Goal: Contribute content: Add original content to the website for others to see

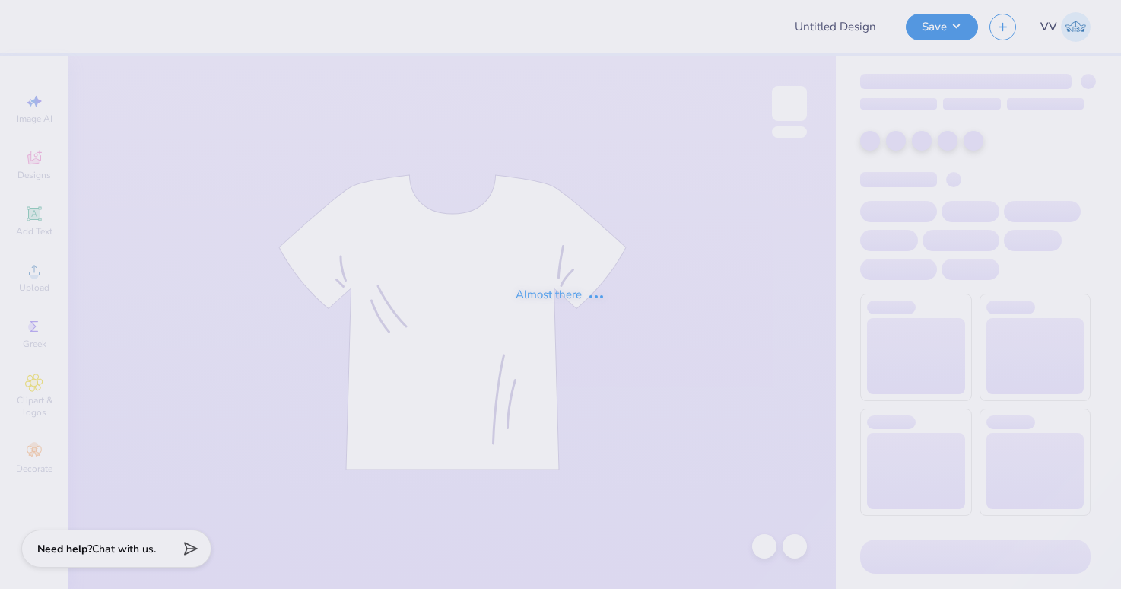
type input "Samantha Federici : Miami University"
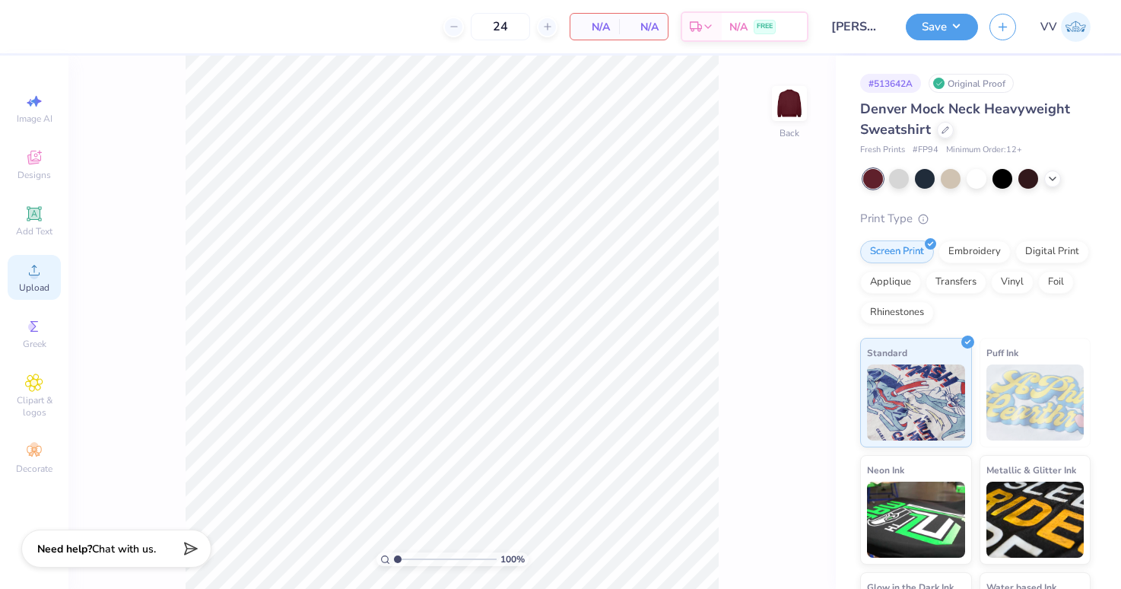
click at [15, 276] on div "Upload" at bounding box center [34, 277] width 53 height 45
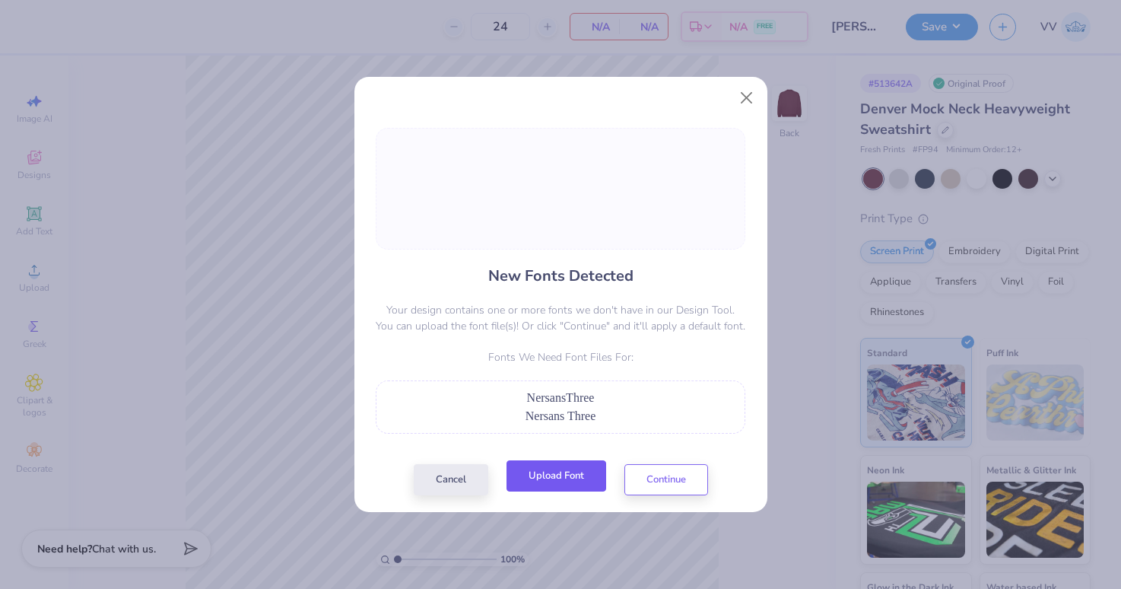
click at [579, 480] on button "Upload Font" at bounding box center [556, 475] width 100 height 31
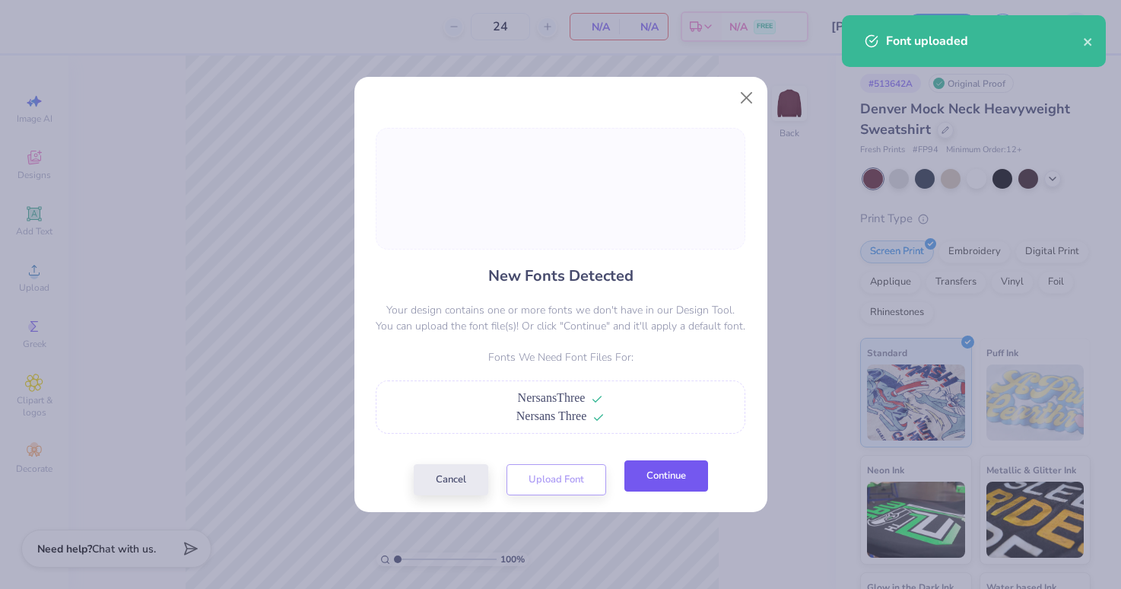
click at [662, 471] on button "Continue" at bounding box center [666, 475] width 84 height 31
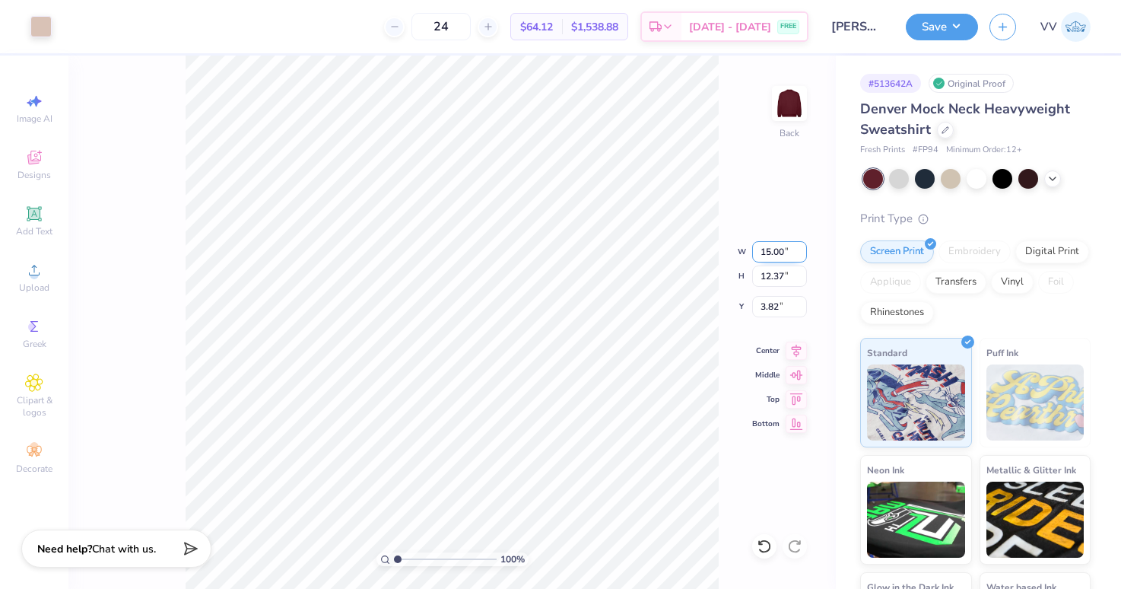
click at [782, 249] on input "15.00" at bounding box center [779, 251] width 55 height 21
type input "12.50"
type input "10.31"
type input "3.00"
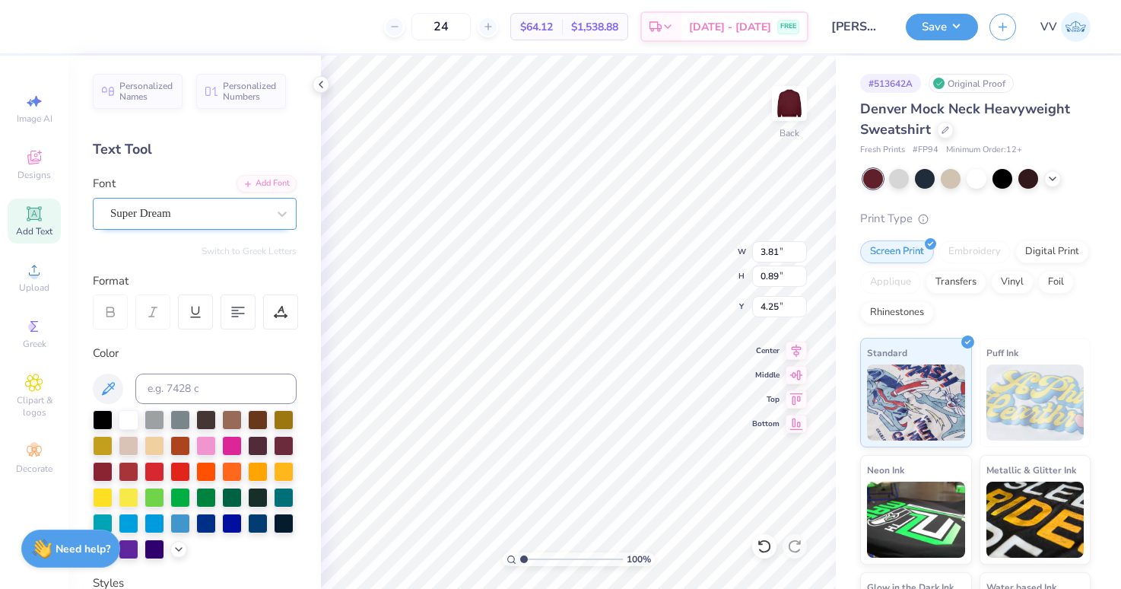
click at [186, 207] on div "Super Dream" at bounding box center [189, 214] width 160 height 24
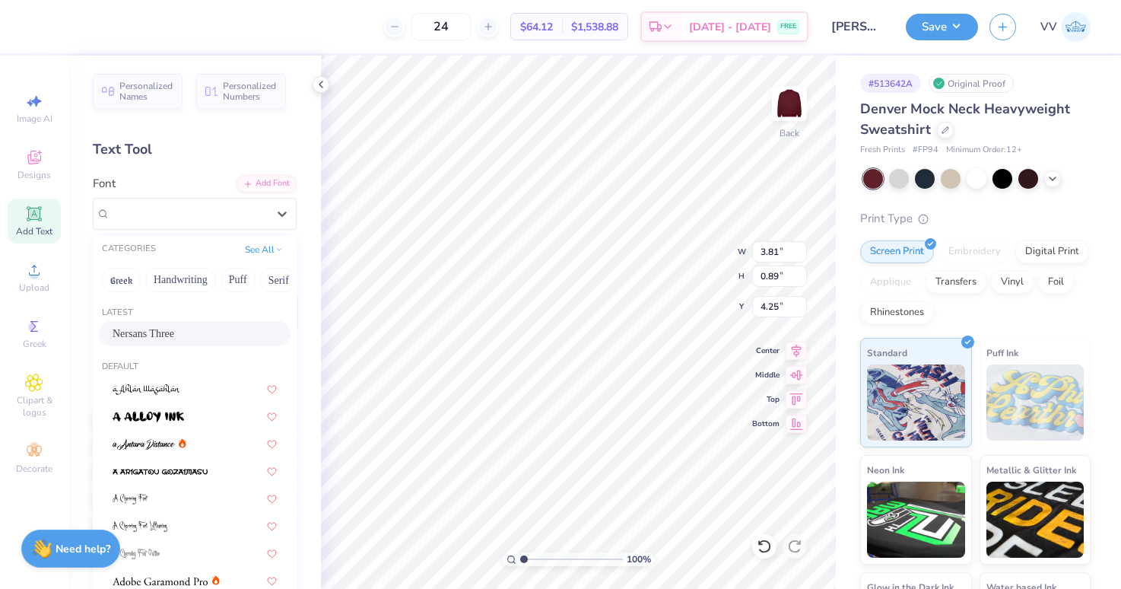
click at [227, 330] on div "Nersans Three" at bounding box center [195, 333] width 164 height 16
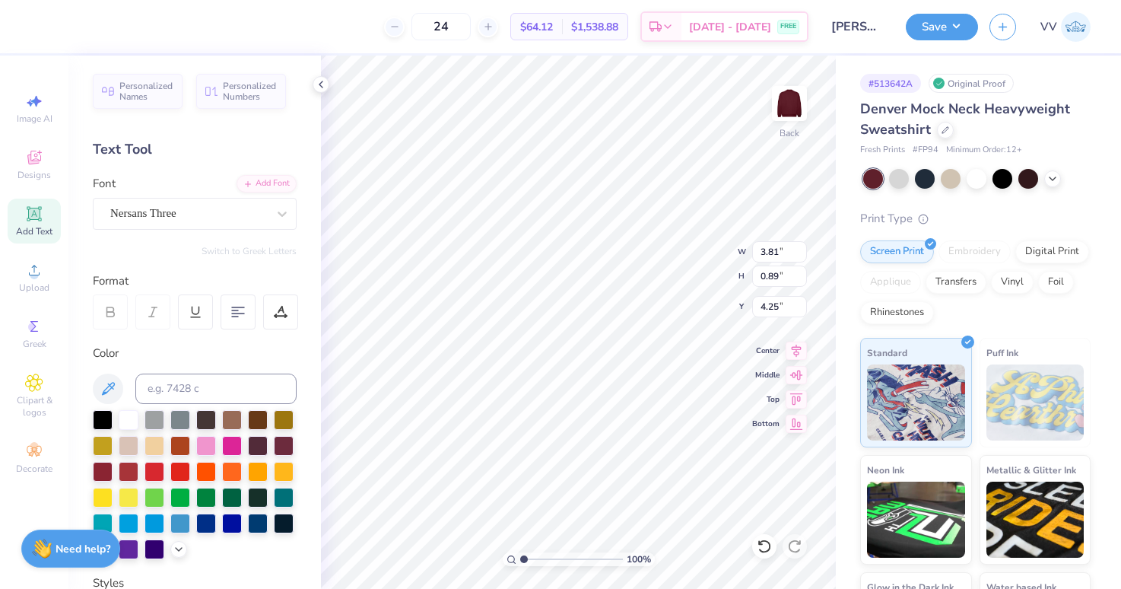
type input "4.30"
type input "4.32"
type input "3.4"
click at [548, 557] on input "range" at bounding box center [571, 559] width 103 height 14
type input "4.28"
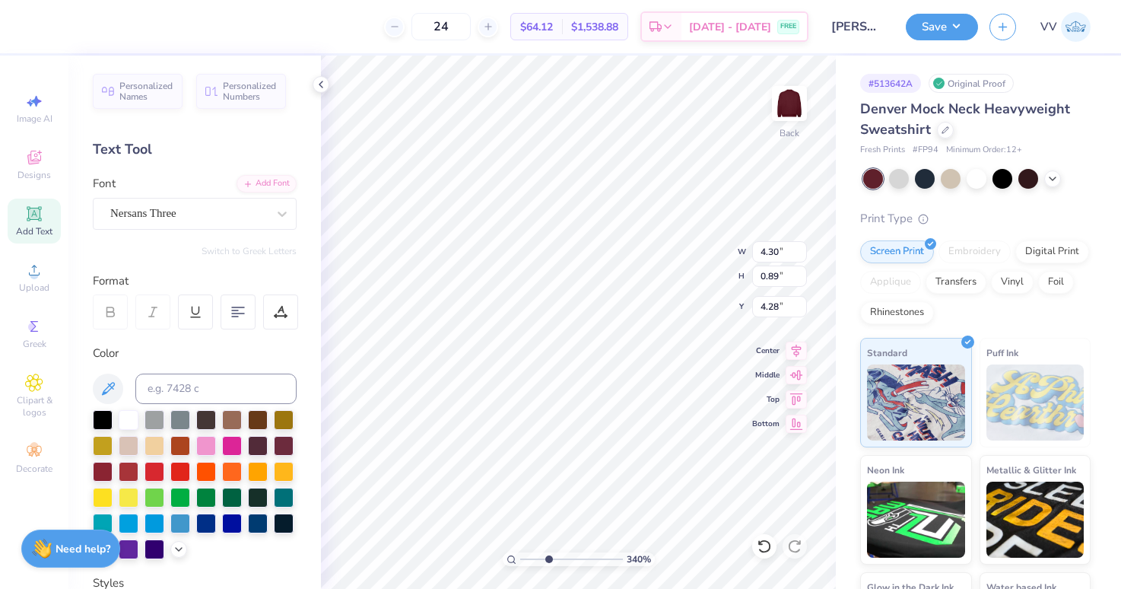
click at [243, 170] on div "Personalized Names Personalized Numbers Text Tool Add Font Font Nersans Three S…" at bounding box center [194, 322] width 252 height 533
click at [260, 181] on div "Add Font" at bounding box center [267, 181] width 60 height 17
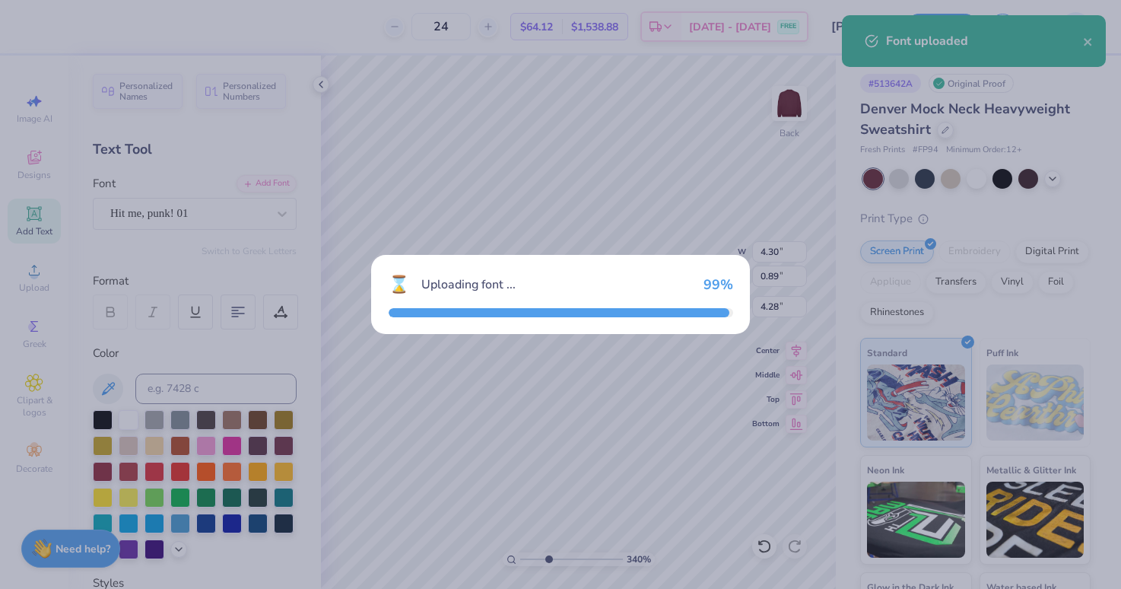
type input "3.06"
type input "1.35"
type input "4.05"
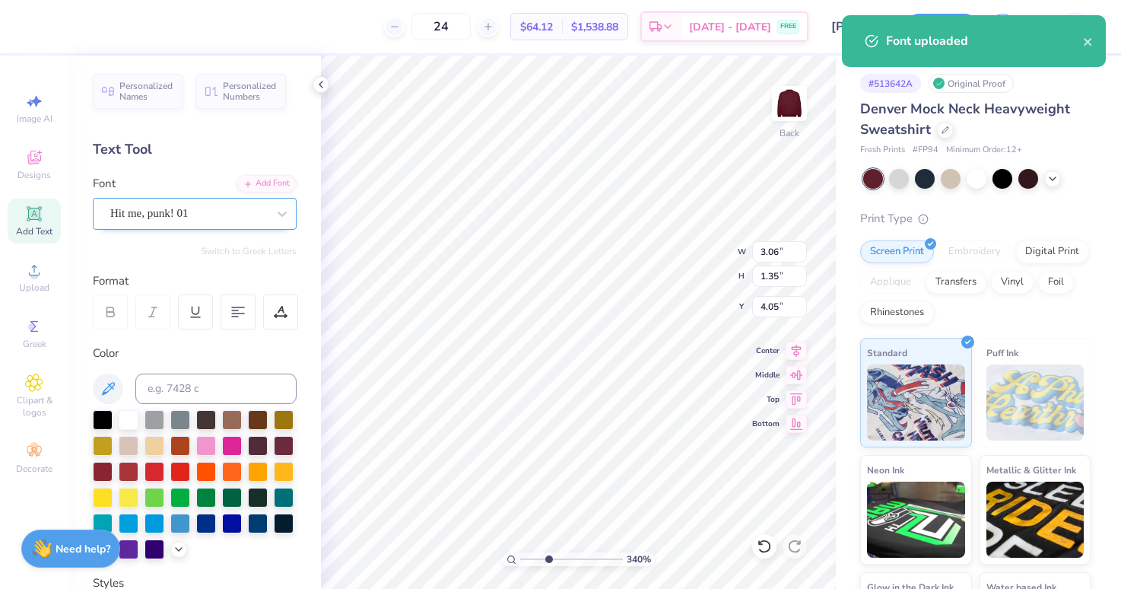
click at [191, 216] on div "Hit me, punk! 01" at bounding box center [189, 214] width 160 height 24
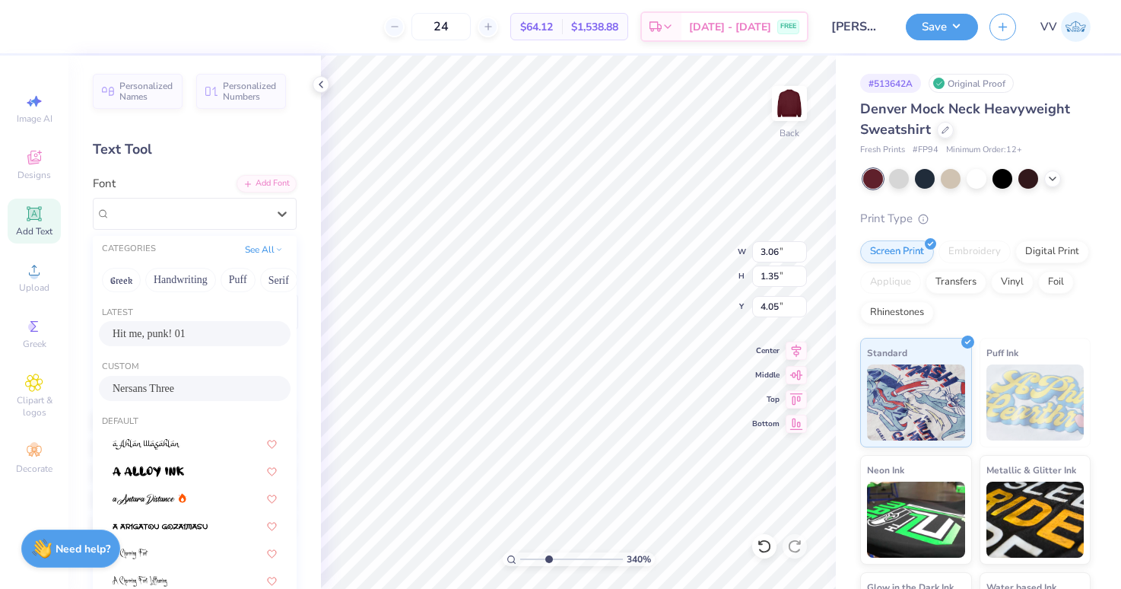
click at [173, 381] on span "Nersans Three" at bounding box center [144, 388] width 62 height 16
type input "4.30"
type input "0.89"
type input "4.28"
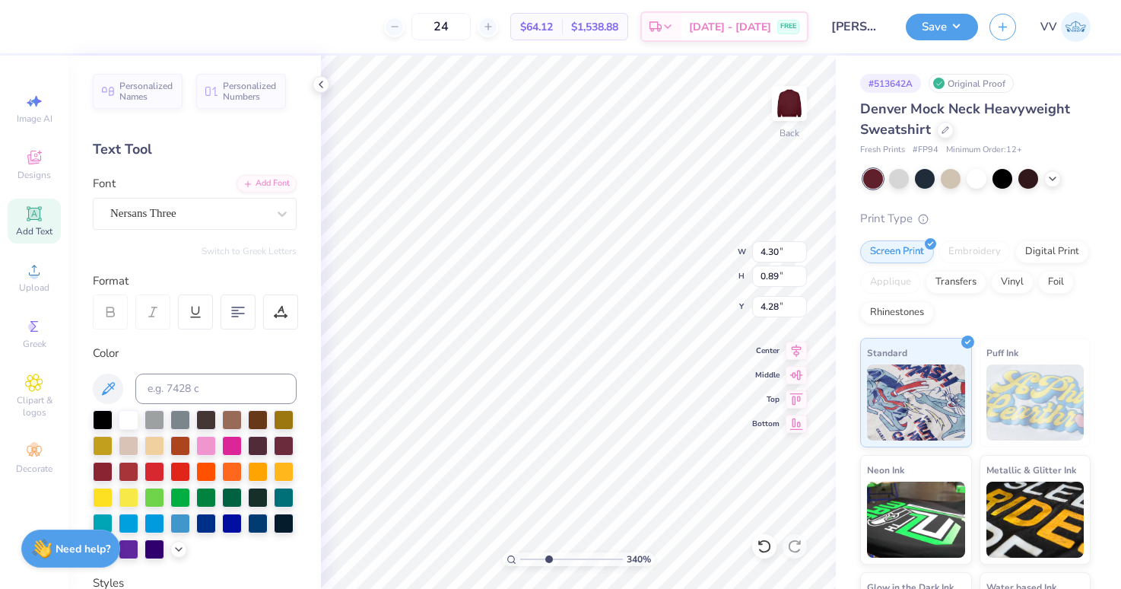
type input "3.96"
type input "10.24"
click at [200, 218] on div "Times New Roman" at bounding box center [189, 214] width 160 height 24
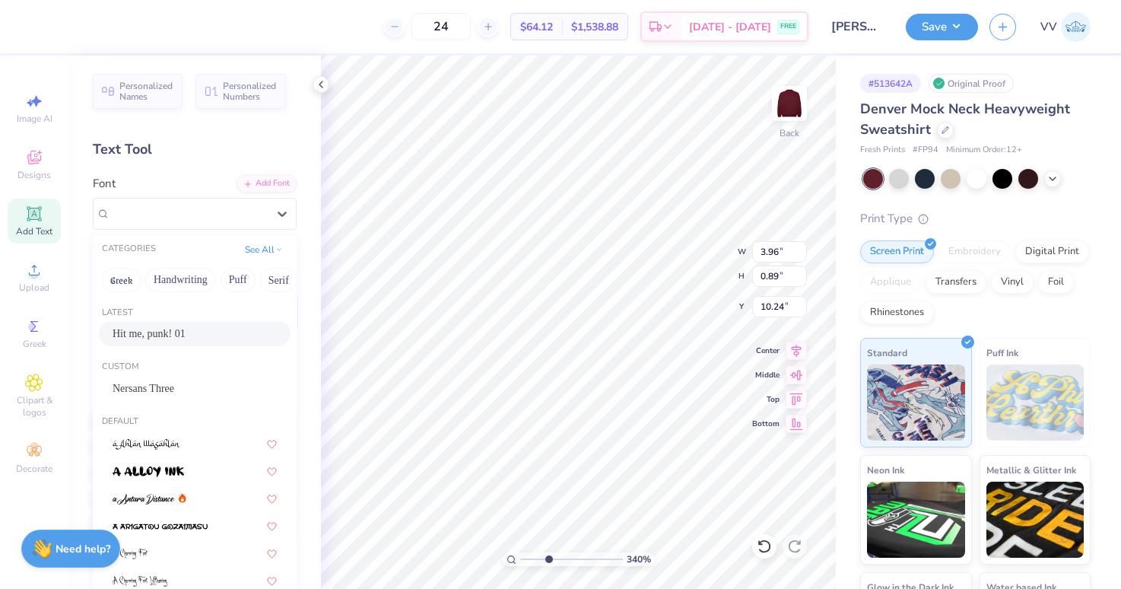
click at [170, 321] on div "Hit me, punk! 01" at bounding box center [195, 333] width 192 height 25
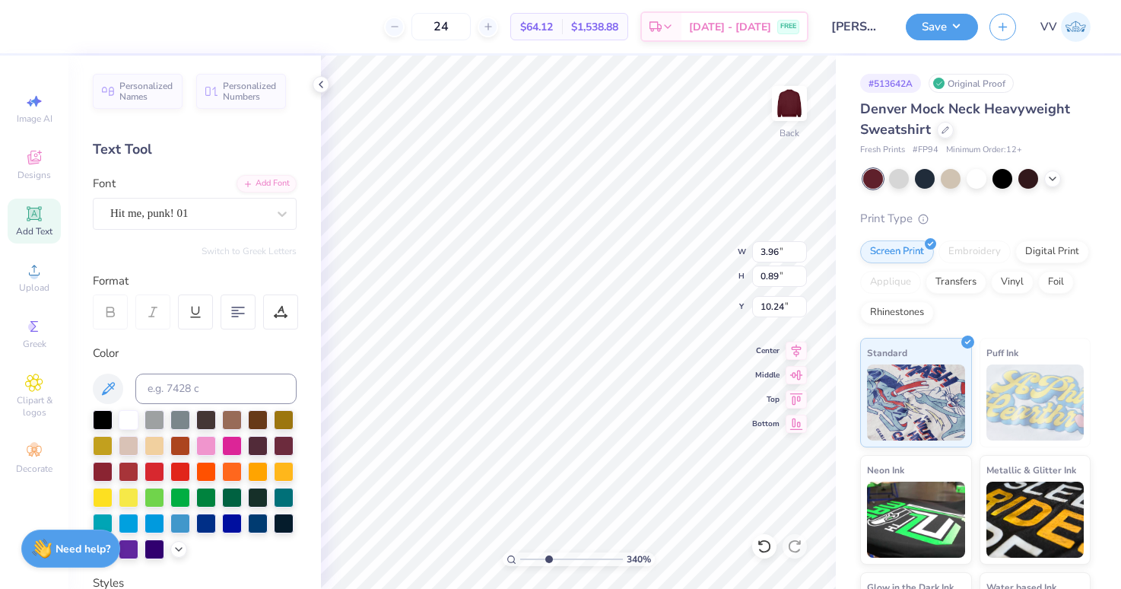
type input "4.51"
type input "0.97"
type input "10.16"
type input "5.17"
type input "0.82"
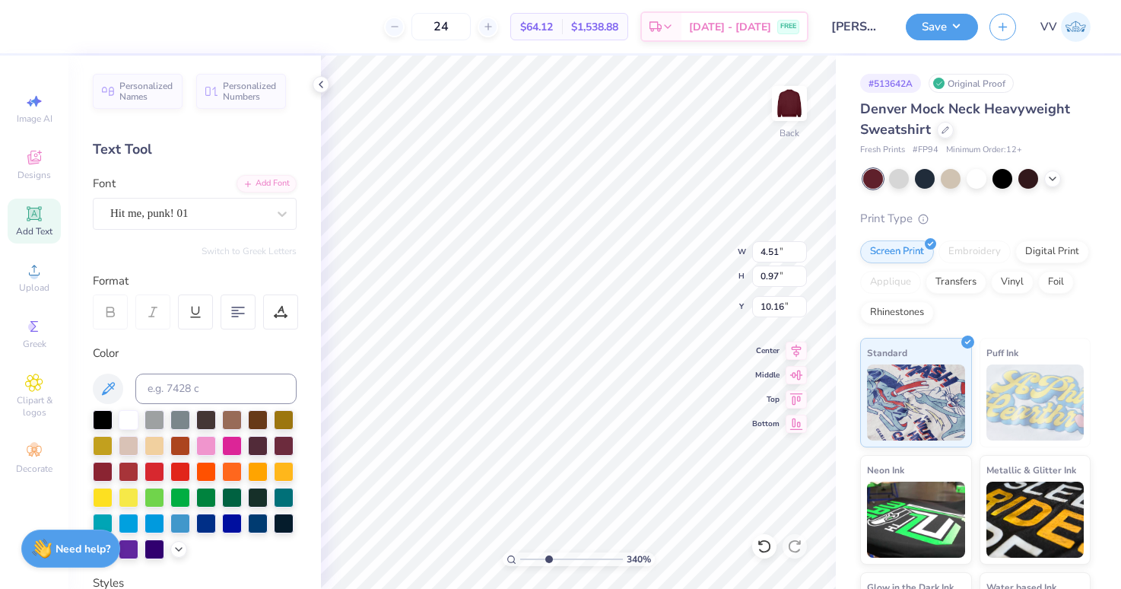
type input "11.22"
click at [181, 206] on div "Times New Roman" at bounding box center [189, 214] width 160 height 24
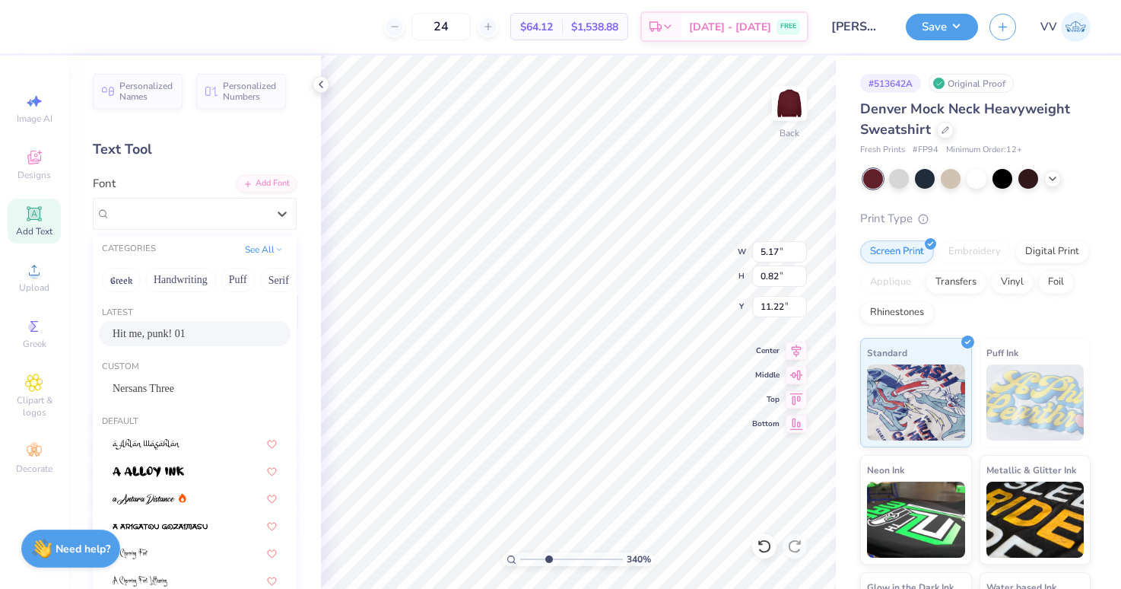
click at [172, 333] on span "Hit me, punk! 01" at bounding box center [149, 333] width 73 height 16
type input "4.88"
type input "0.92"
type input "11.17"
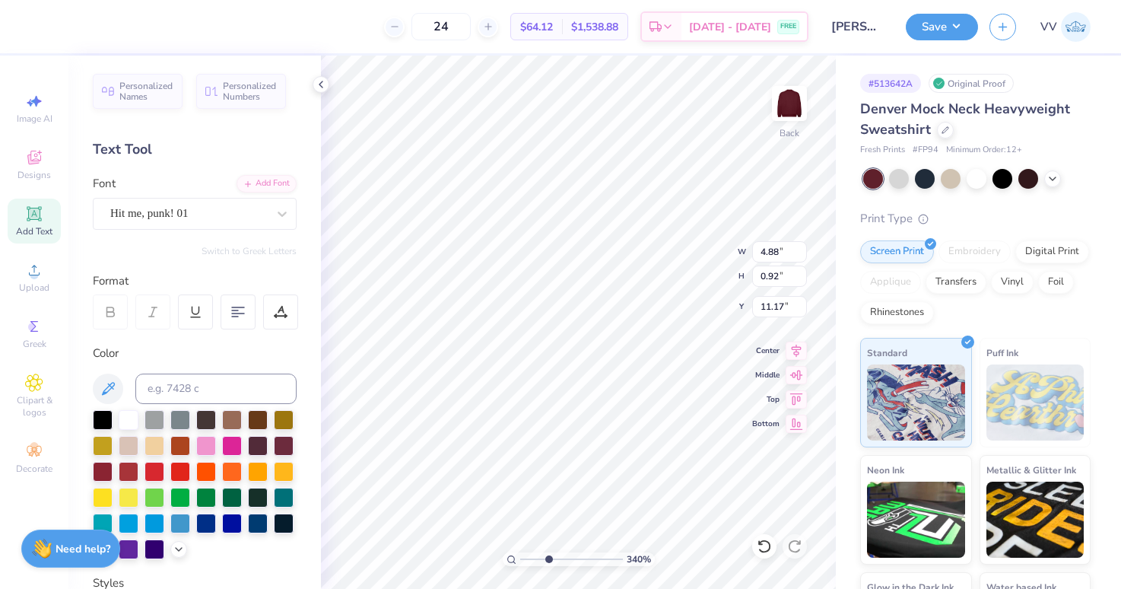
scroll to position [0, 2]
type textarea "luxEmBOURg"
type input "4.49"
type input "0.90"
type input "11.18"
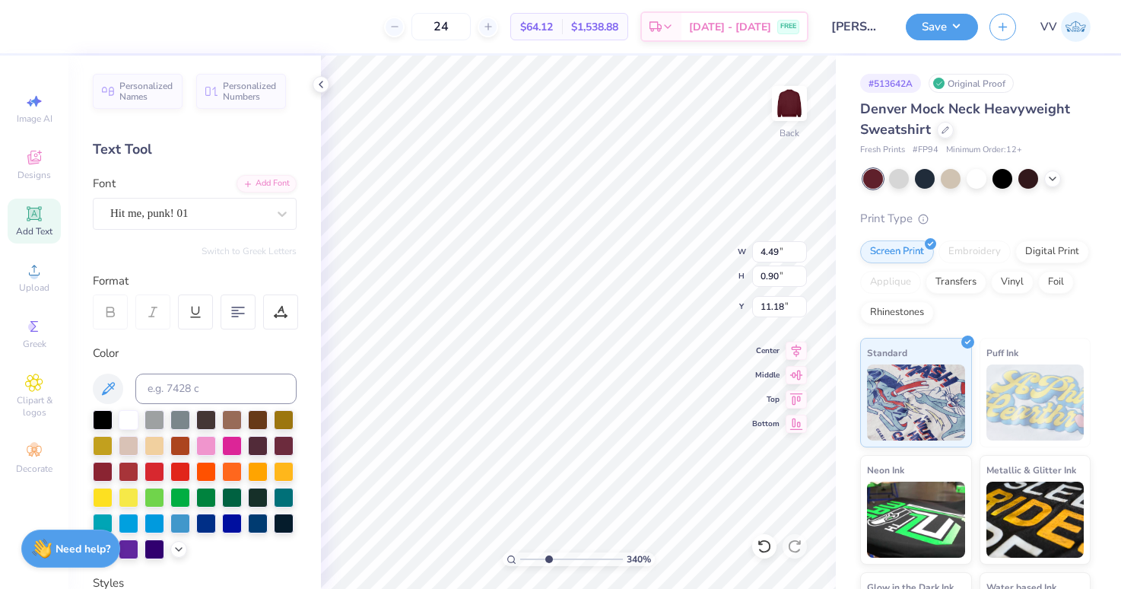
type input "4.51"
type input "0.97"
type input "10.16"
type input "5.3"
drag, startPoint x: 551, startPoint y: 560, endPoint x: 569, endPoint y: 561, distance: 17.5
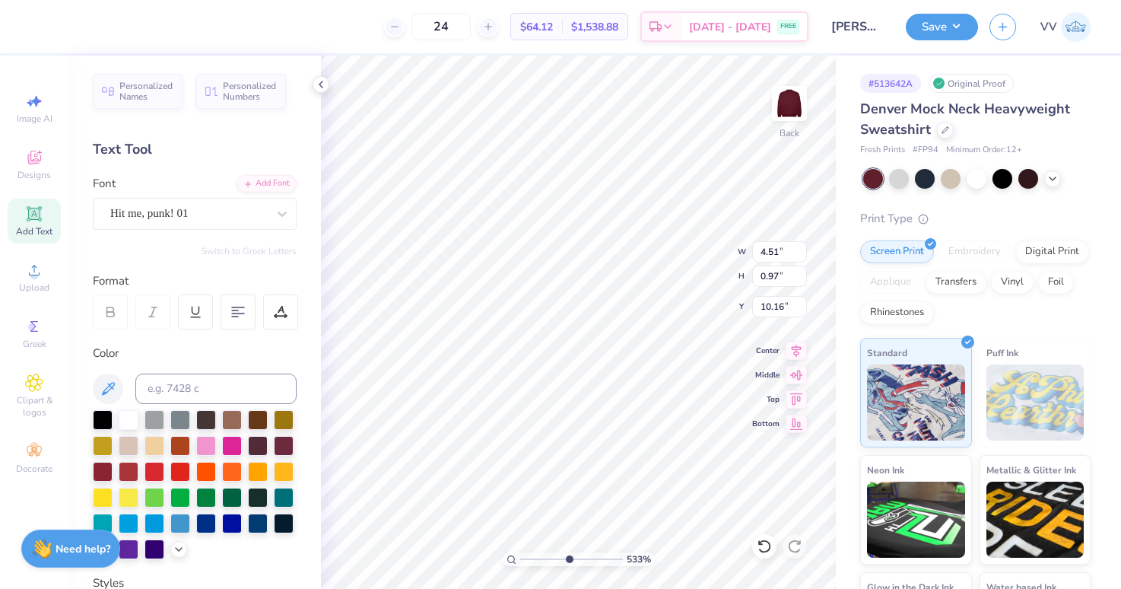
click at [567, 563] on input "range" at bounding box center [571, 559] width 103 height 14
type input "10.21"
click at [592, 559] on input "range" at bounding box center [571, 559] width 103 height 14
type input "1.71"
click at [531, 558] on input "range" at bounding box center [571, 559] width 103 height 14
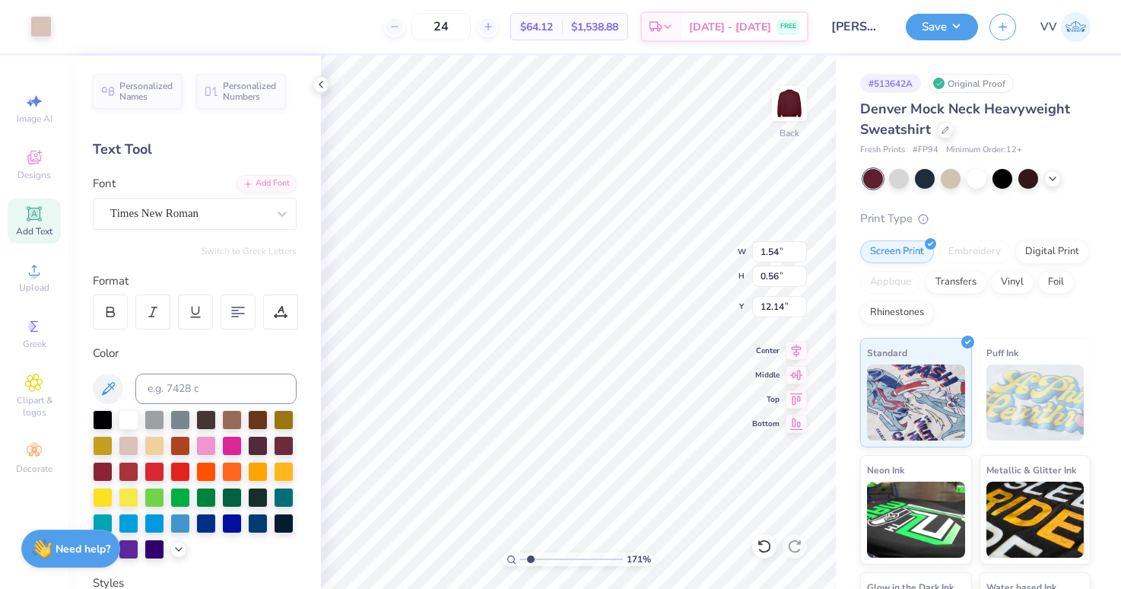
type input "1.54"
type input "0.56"
type input "12.14"
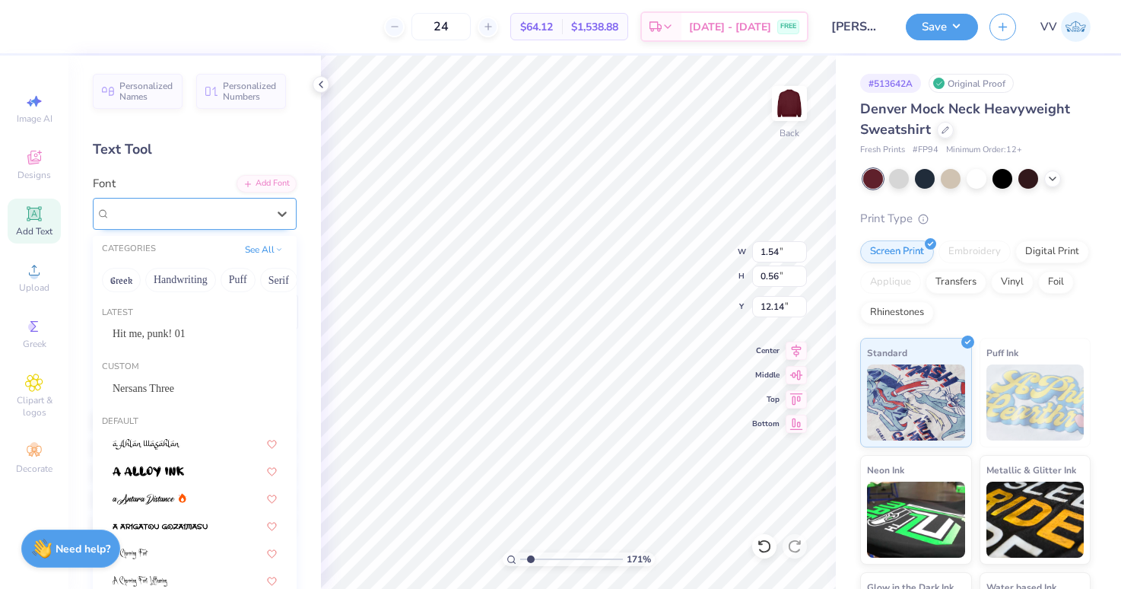
click at [183, 210] on div "Times New Roman" at bounding box center [189, 214] width 160 height 24
click at [183, 338] on div "Hit me, punk! 01" at bounding box center [195, 333] width 164 height 16
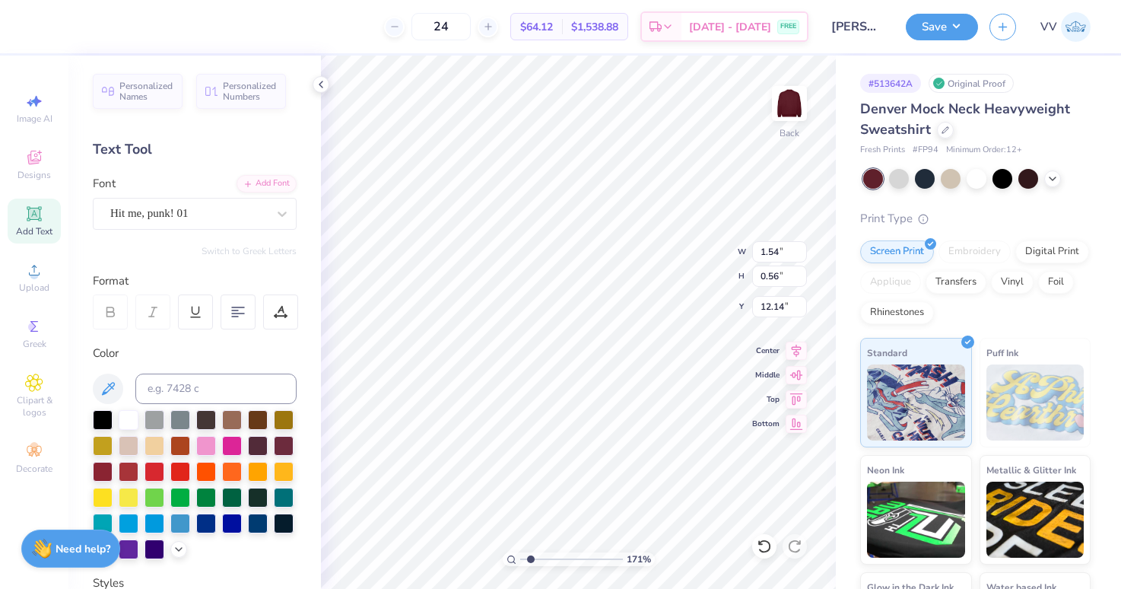
type input "1.69"
type input "0.68"
type input "12.11"
type input "1"
drag, startPoint x: 525, startPoint y: 559, endPoint x: 520, endPoint y: 552, distance: 8.2
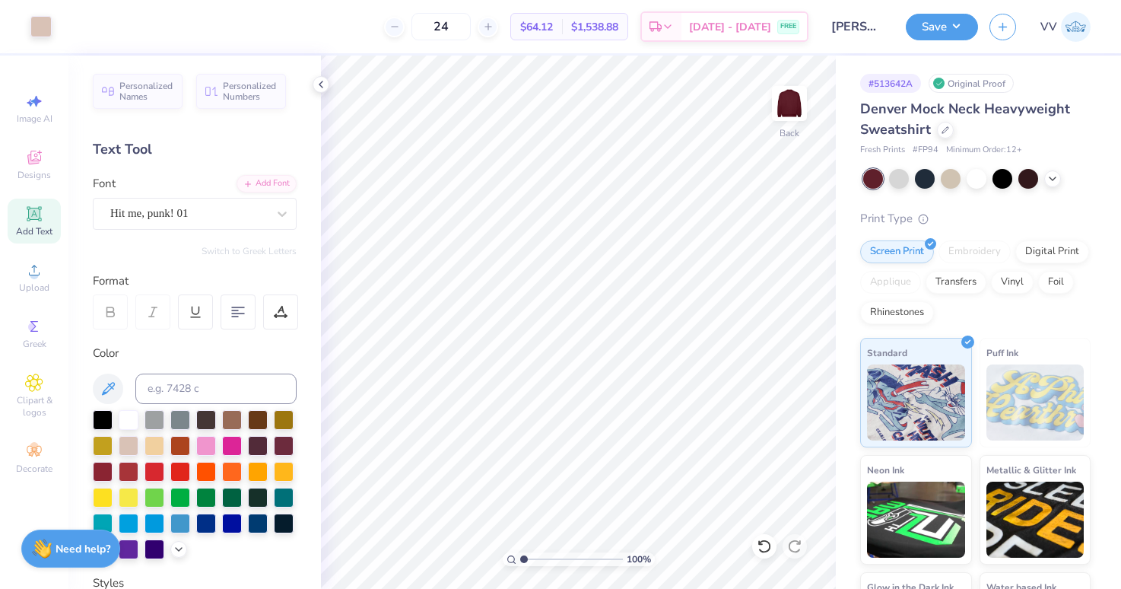
click at [521, 559] on input "range" at bounding box center [571, 559] width 103 height 14
click at [951, 28] on button "Save" at bounding box center [942, 24] width 72 height 27
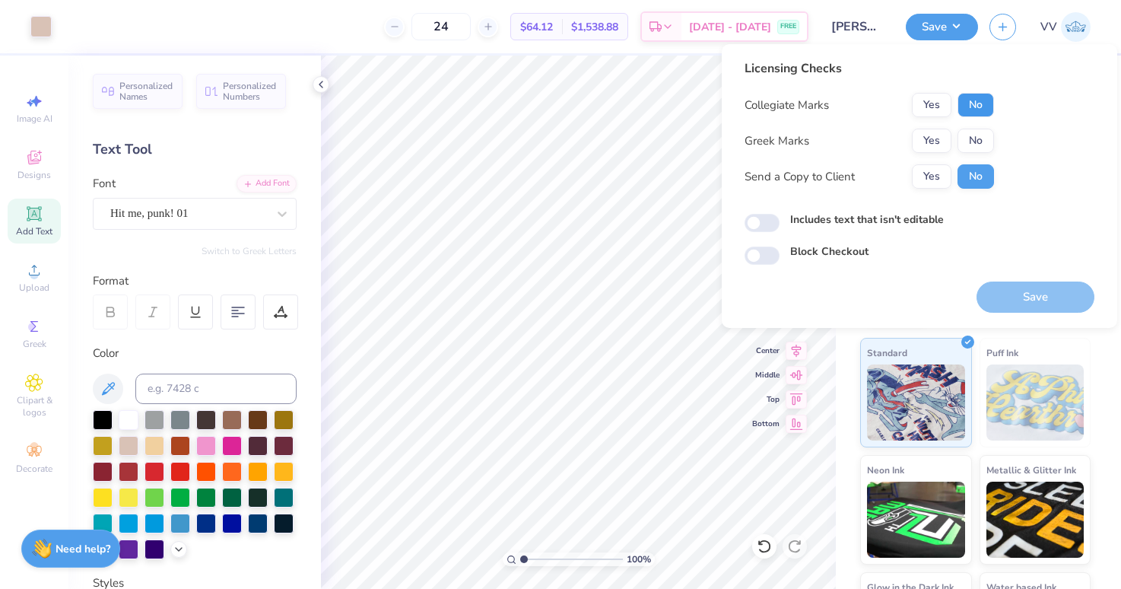
click at [966, 100] on button "No" at bounding box center [975, 105] width 37 height 24
click at [973, 138] on button "No" at bounding box center [975, 141] width 37 height 24
click at [759, 224] on input "Includes text that isn't editable" at bounding box center [762, 223] width 35 height 18
checkbox input "true"
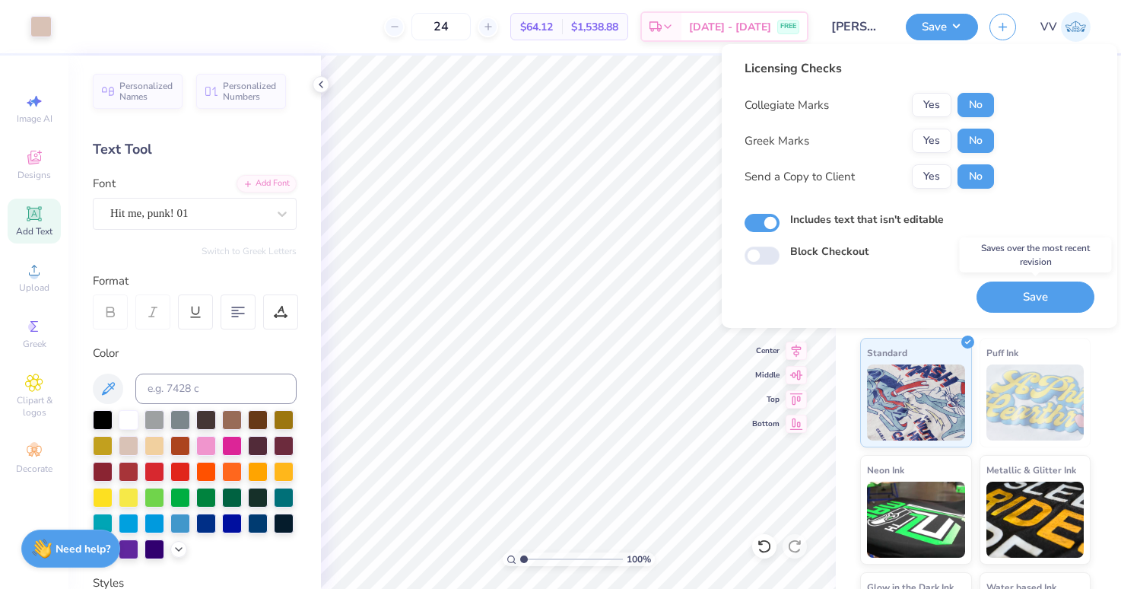
drag, startPoint x: 1011, startPoint y: 296, endPoint x: 934, endPoint y: 220, distance: 108.1
click at [1010, 295] on button "Save" at bounding box center [1035, 296] width 118 height 31
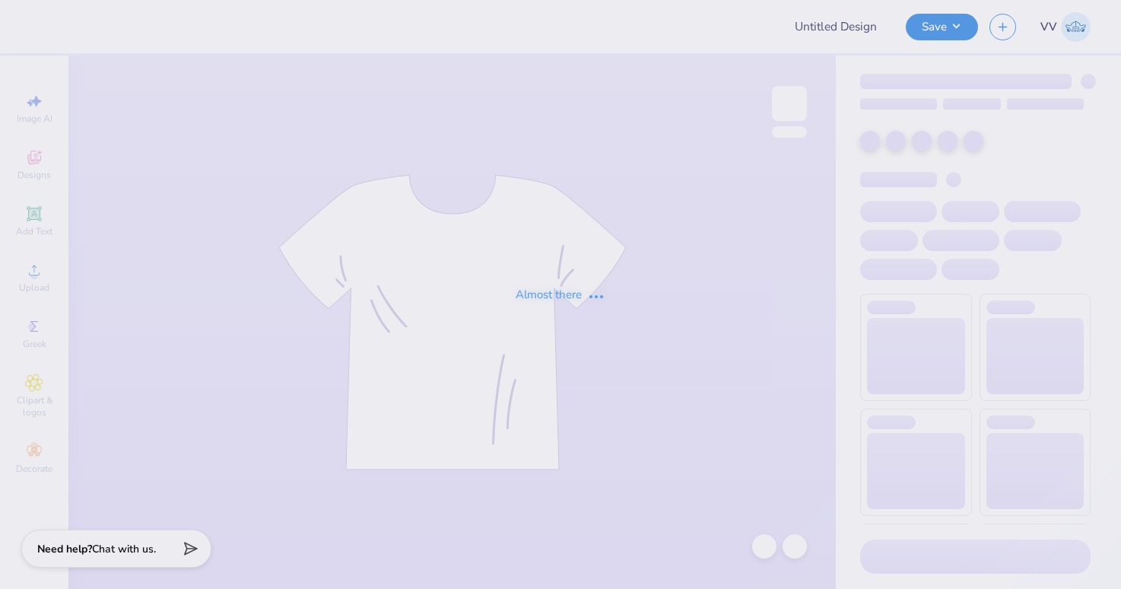
type input "TriDelt Recruitment Tank Fall 2025"
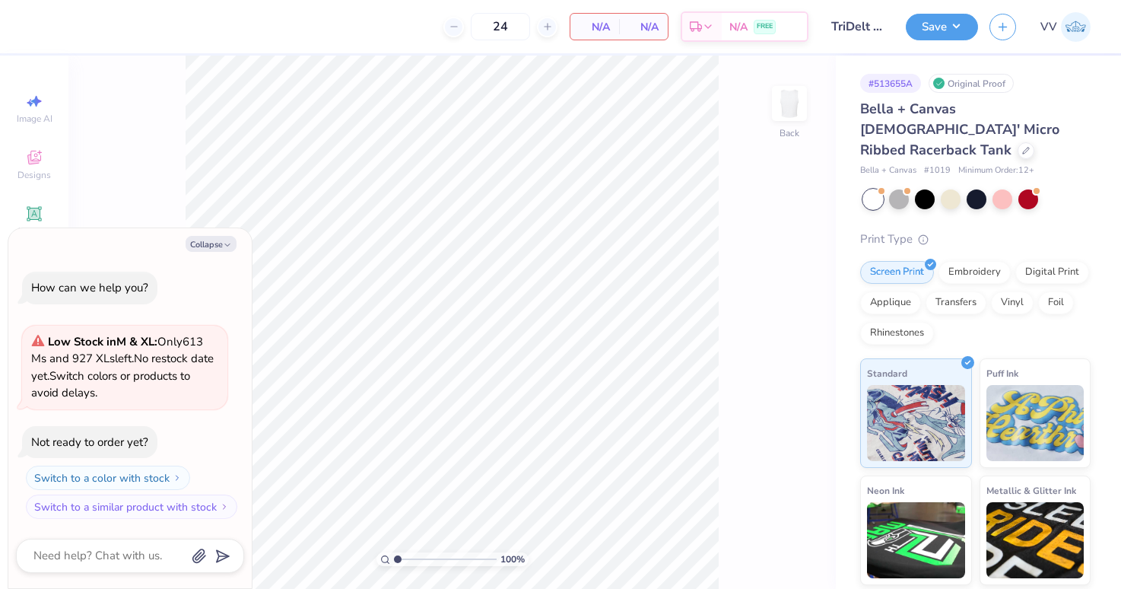
type textarea "x"
